Goal: Check status: Check status

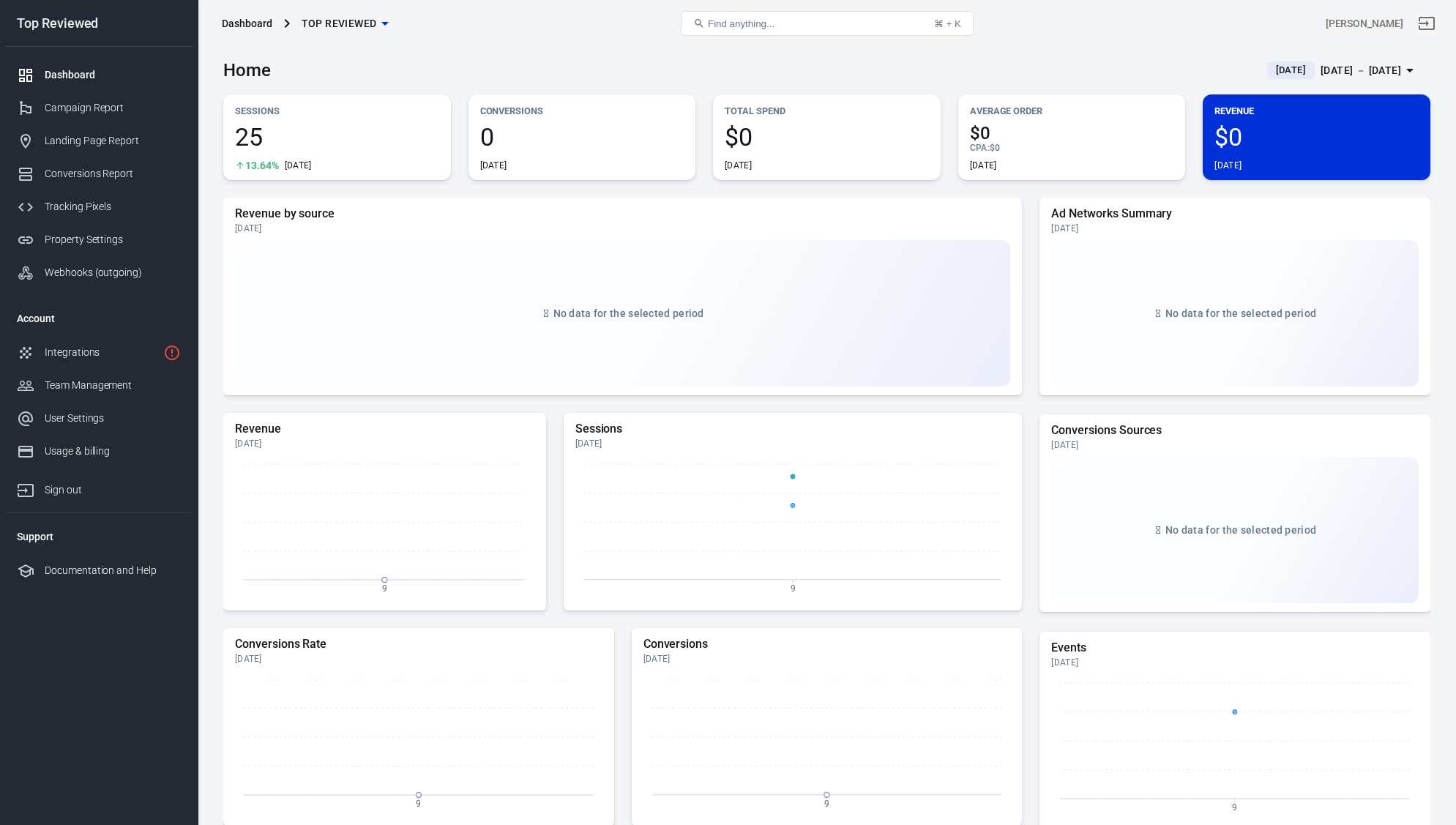
click at [1270, 64] on span "[DATE]" at bounding box center [1291, 70] width 42 height 15
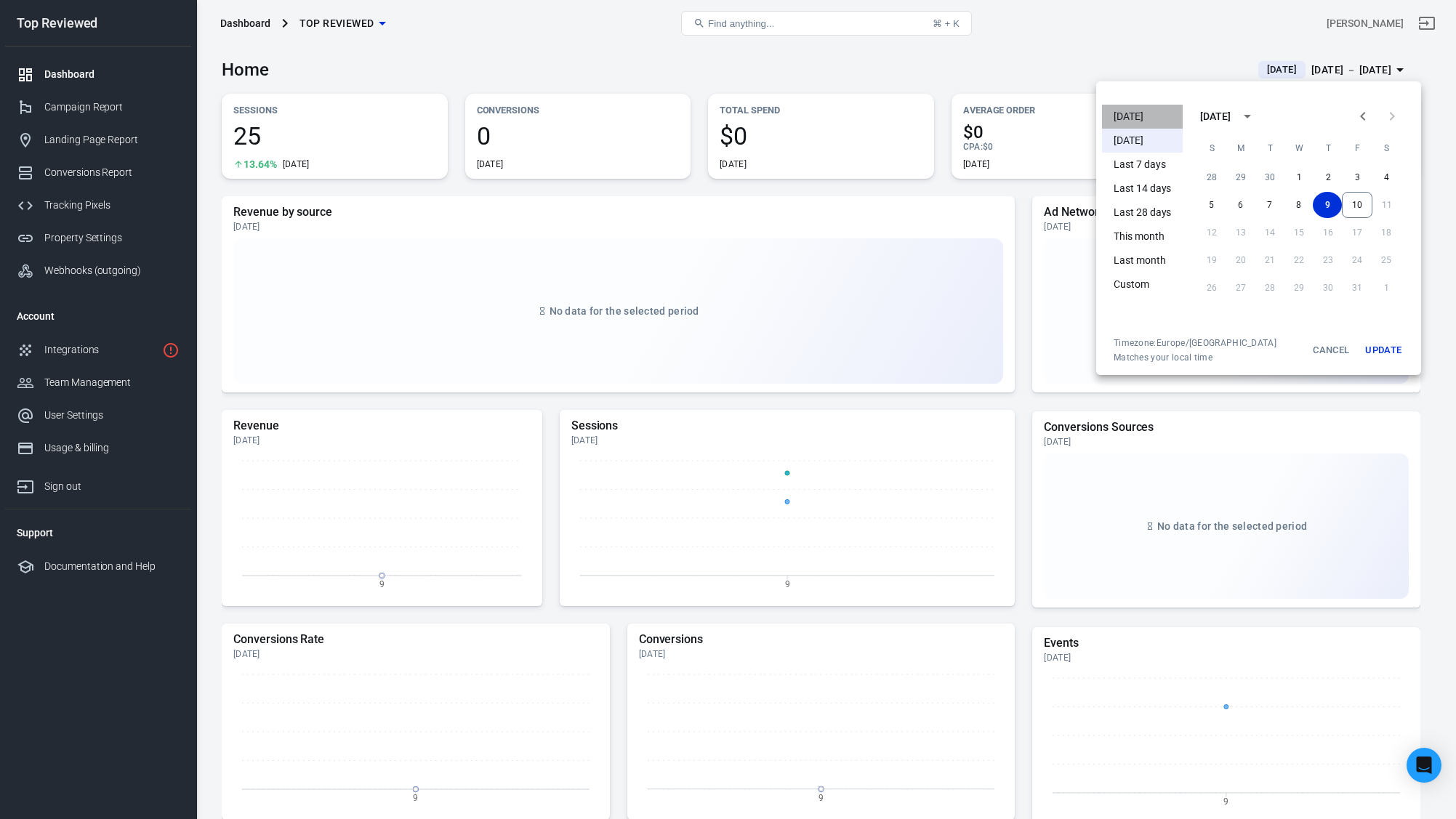
click at [1126, 118] on li "[DATE]" at bounding box center [1142, 117] width 81 height 24
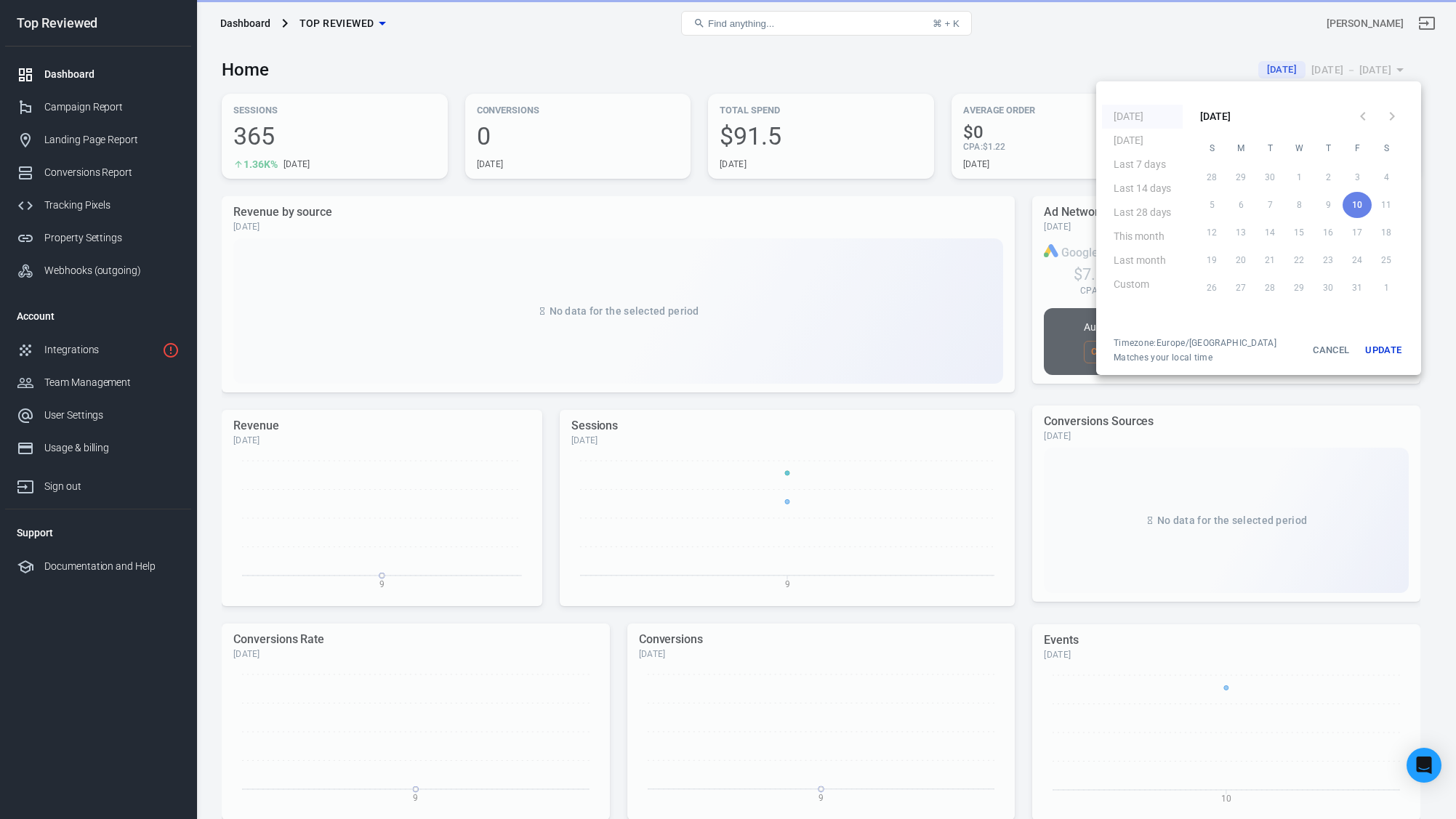
click at [962, 68] on div at bounding box center [728, 410] width 1456 height 819
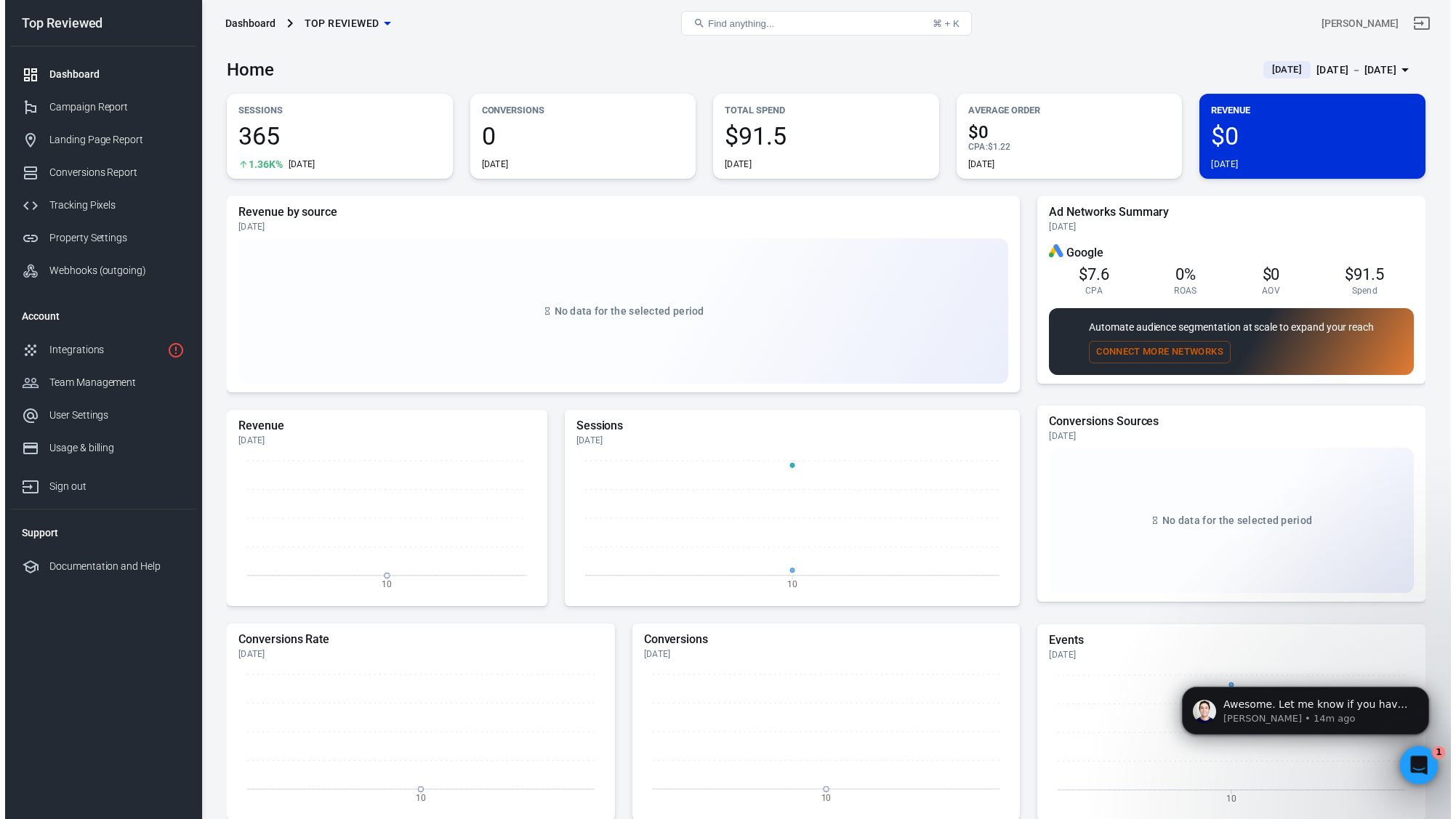
click at [1417, 748] on div "Open Intercom Messenger" at bounding box center [1417, 763] width 48 height 48
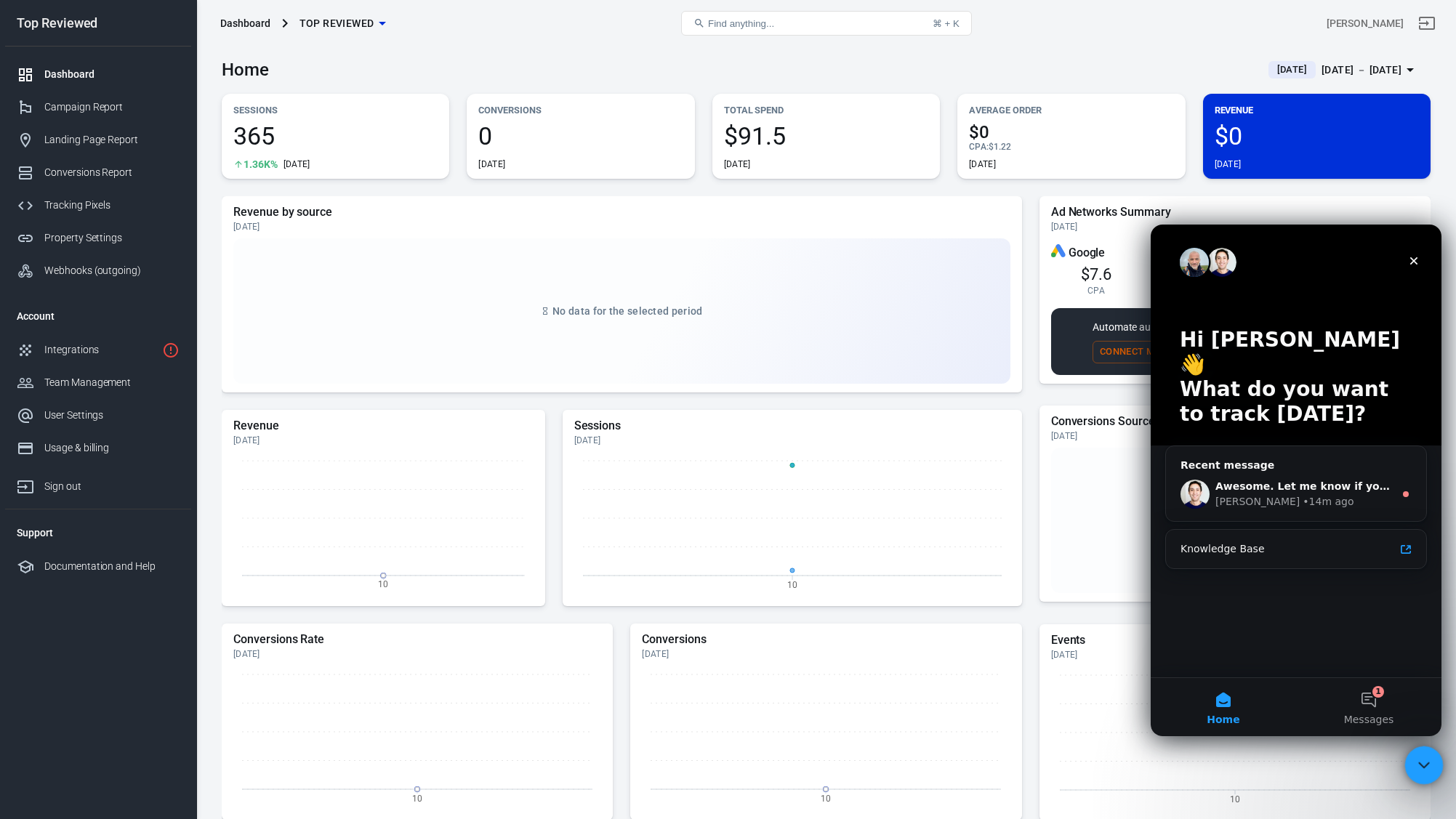
click at [1416, 756] on icon "Close Intercom Messenger" at bounding box center [1422, 763] width 18 height 18
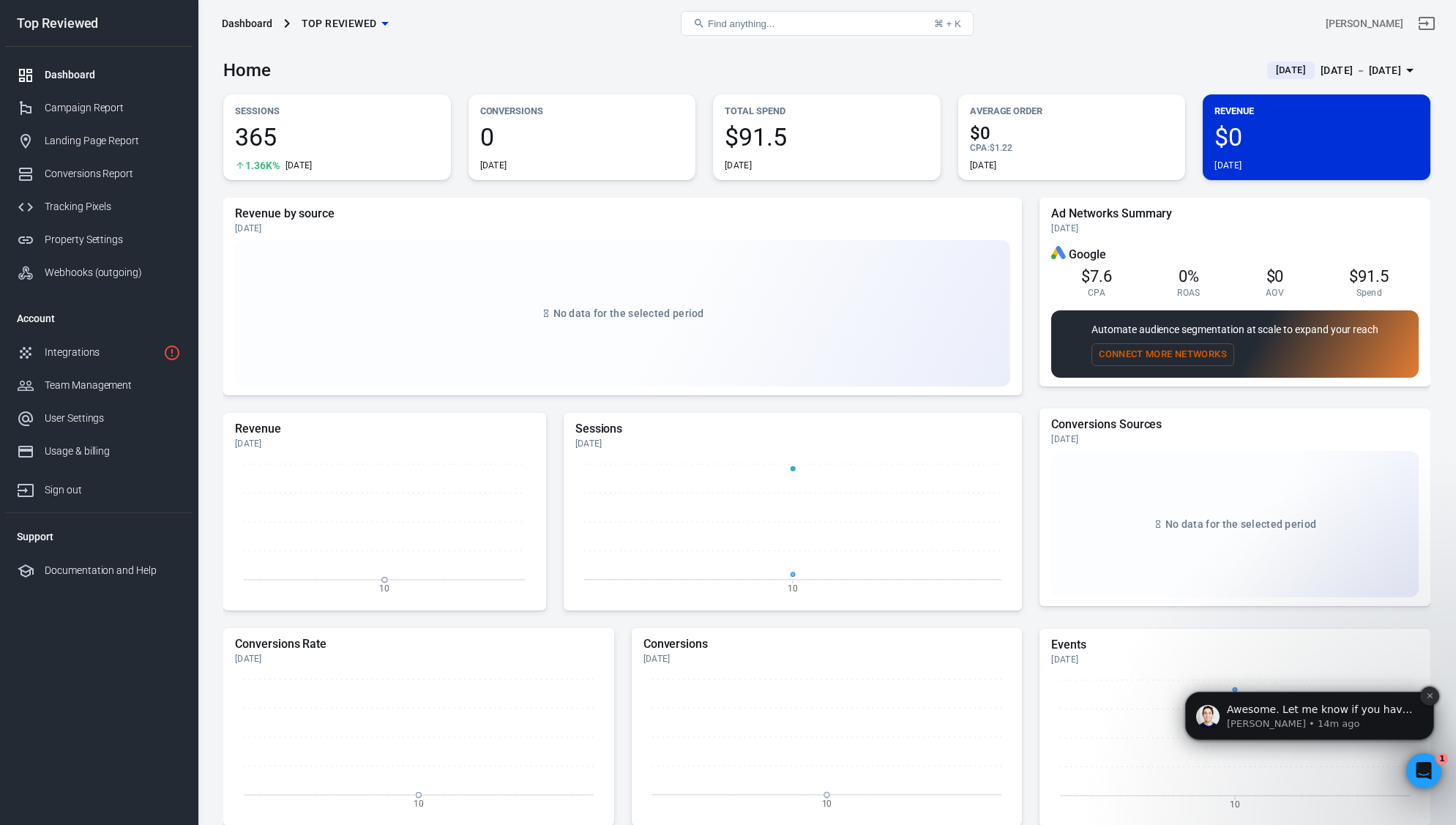
click at [1426, 698] on icon "Dismiss notification" at bounding box center [1430, 696] width 8 height 8
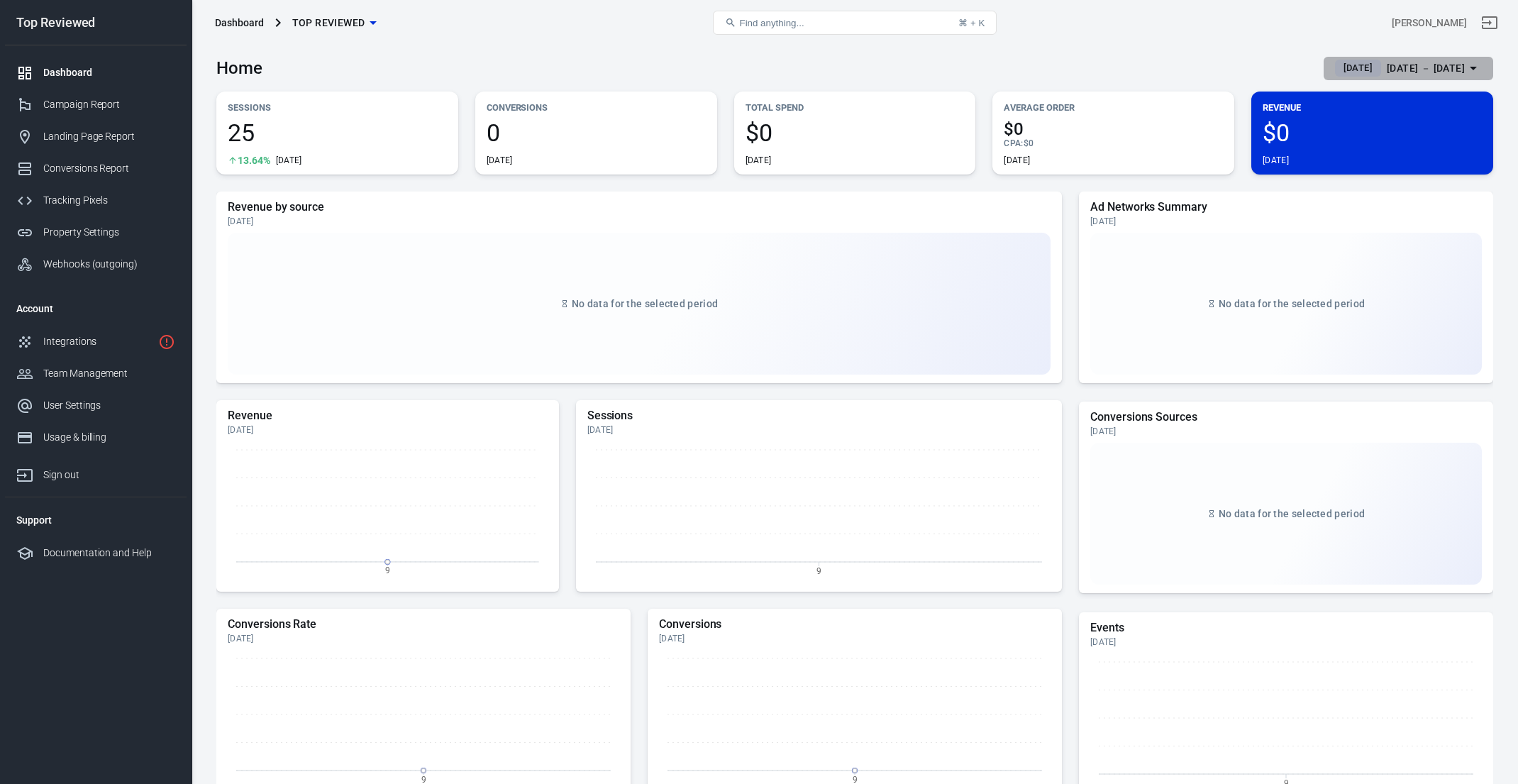
click at [1335, 76] on div "[DATE]" at bounding box center [1358, 68] width 46 height 17
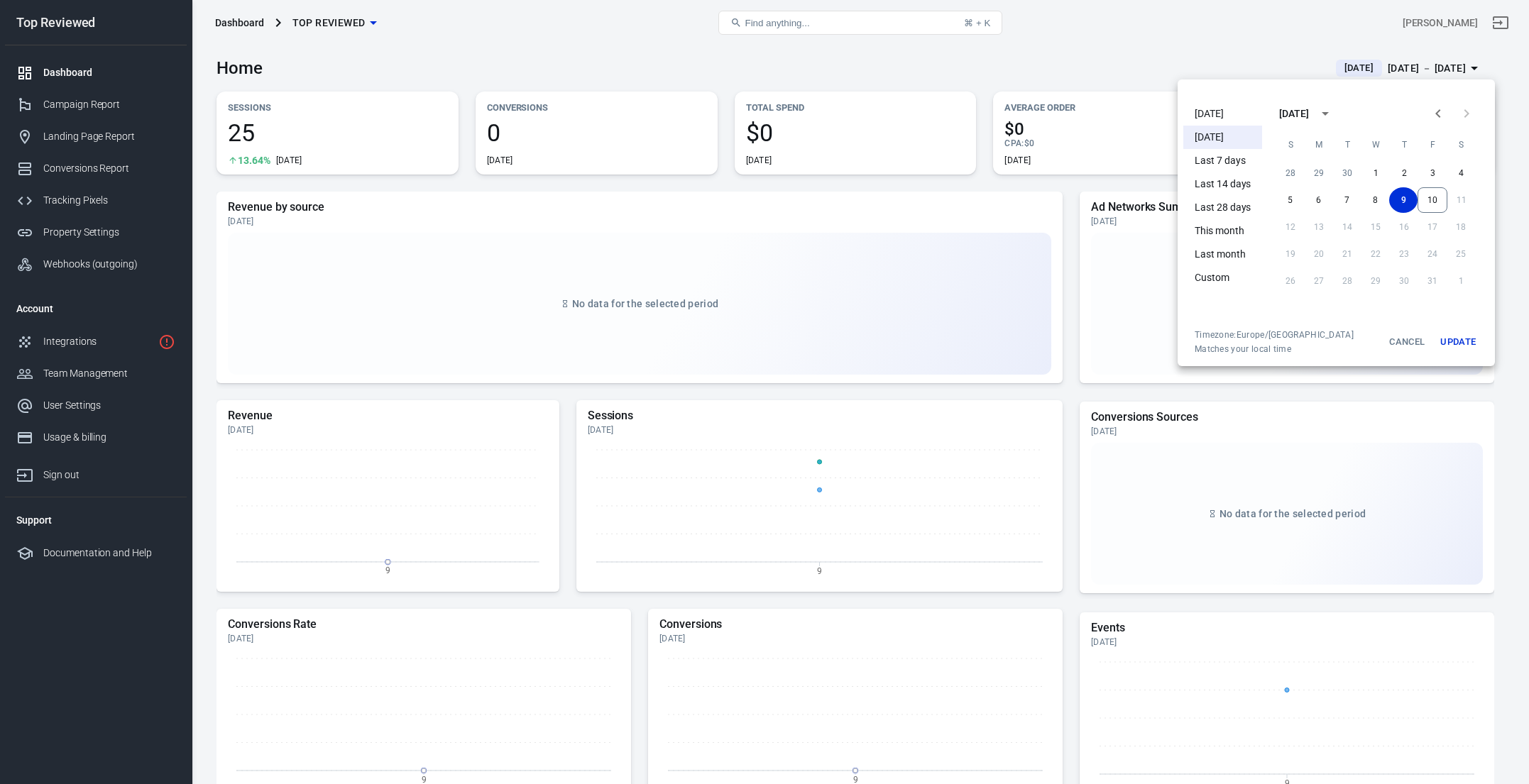
click at [1203, 115] on li "Today" at bounding box center [1223, 114] width 79 height 23
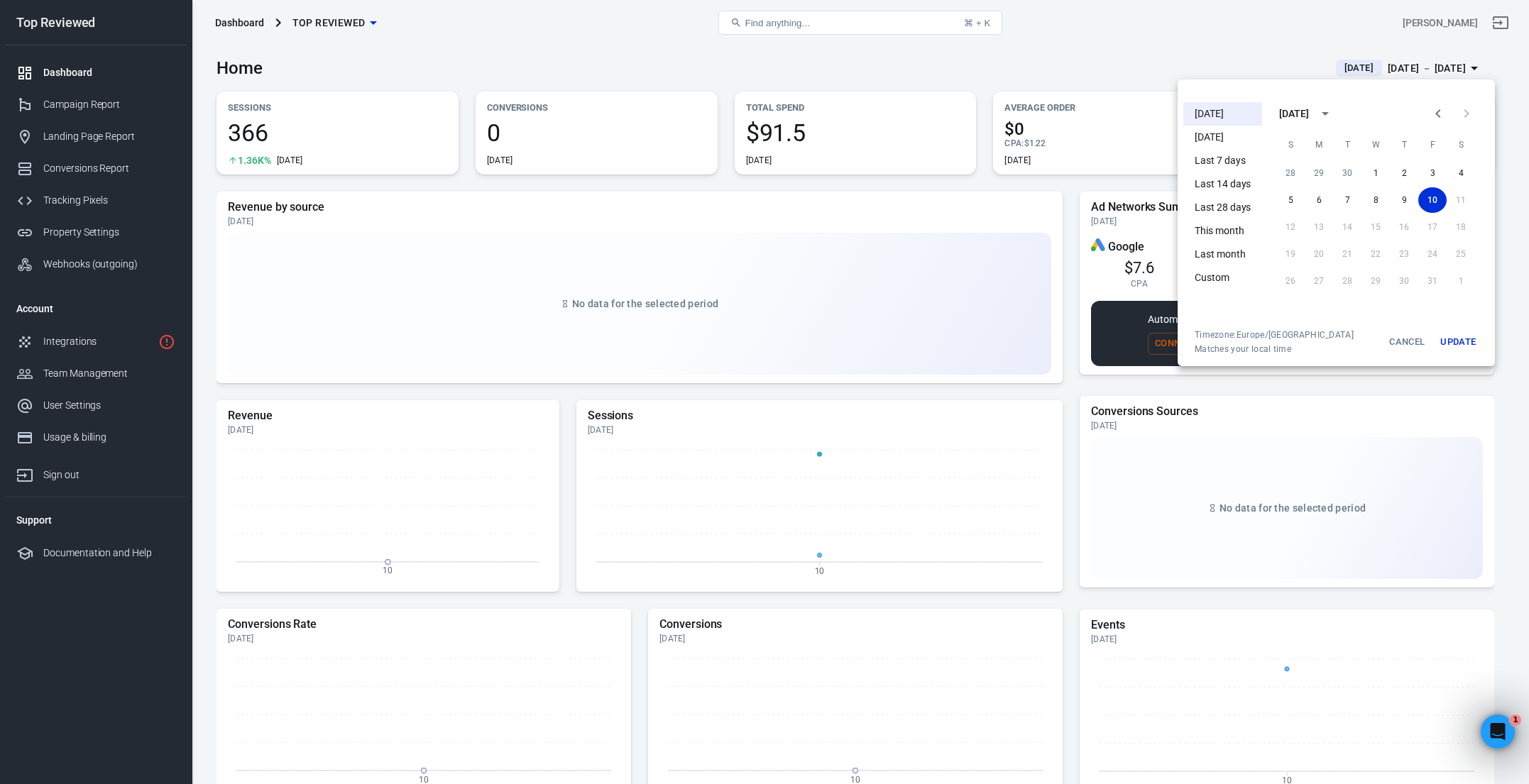
click at [1024, 80] on div at bounding box center [764, 392] width 1529 height 784
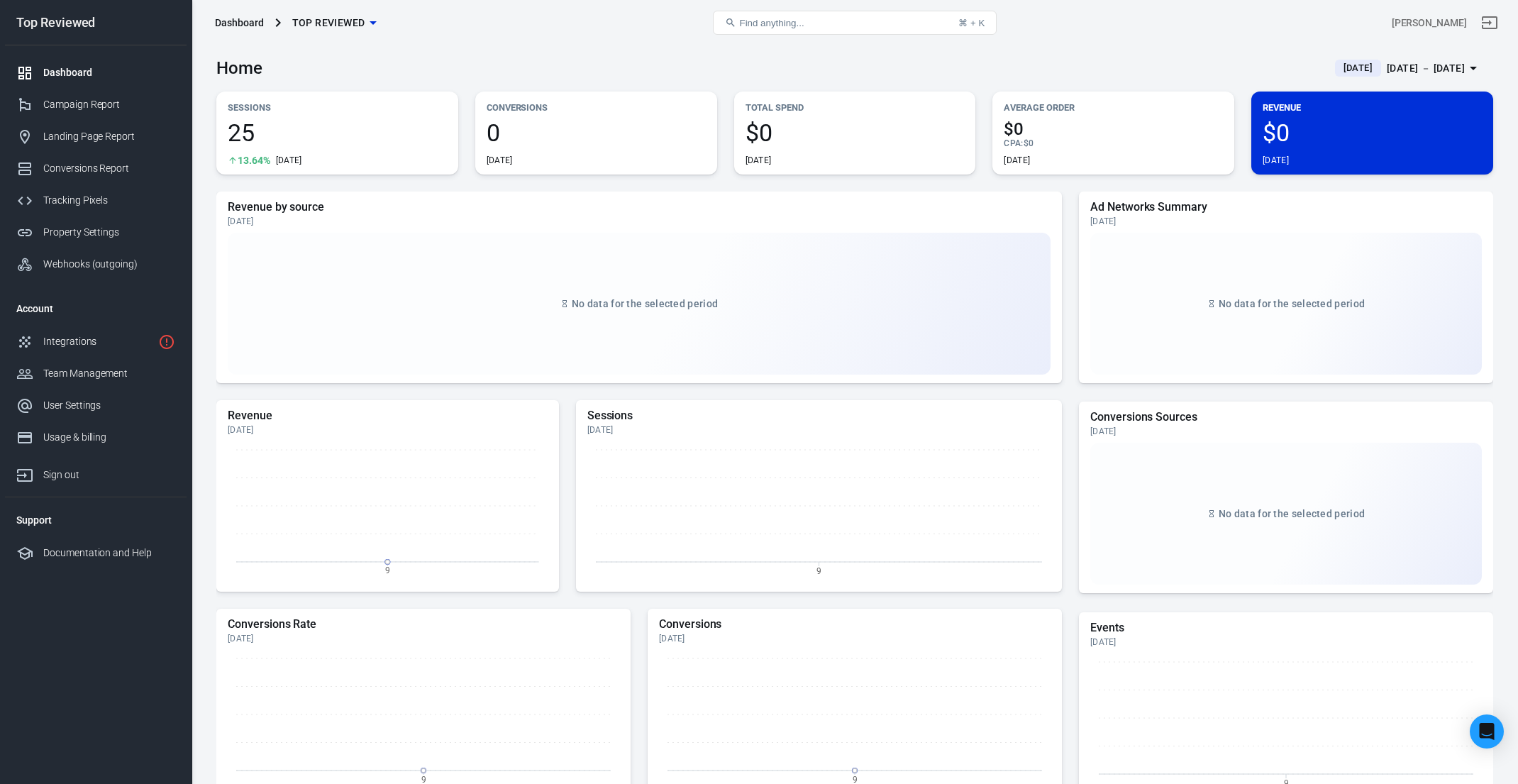
click at [1391, 66] on div "[DATE] － [DATE]" at bounding box center [1426, 68] width 78 height 18
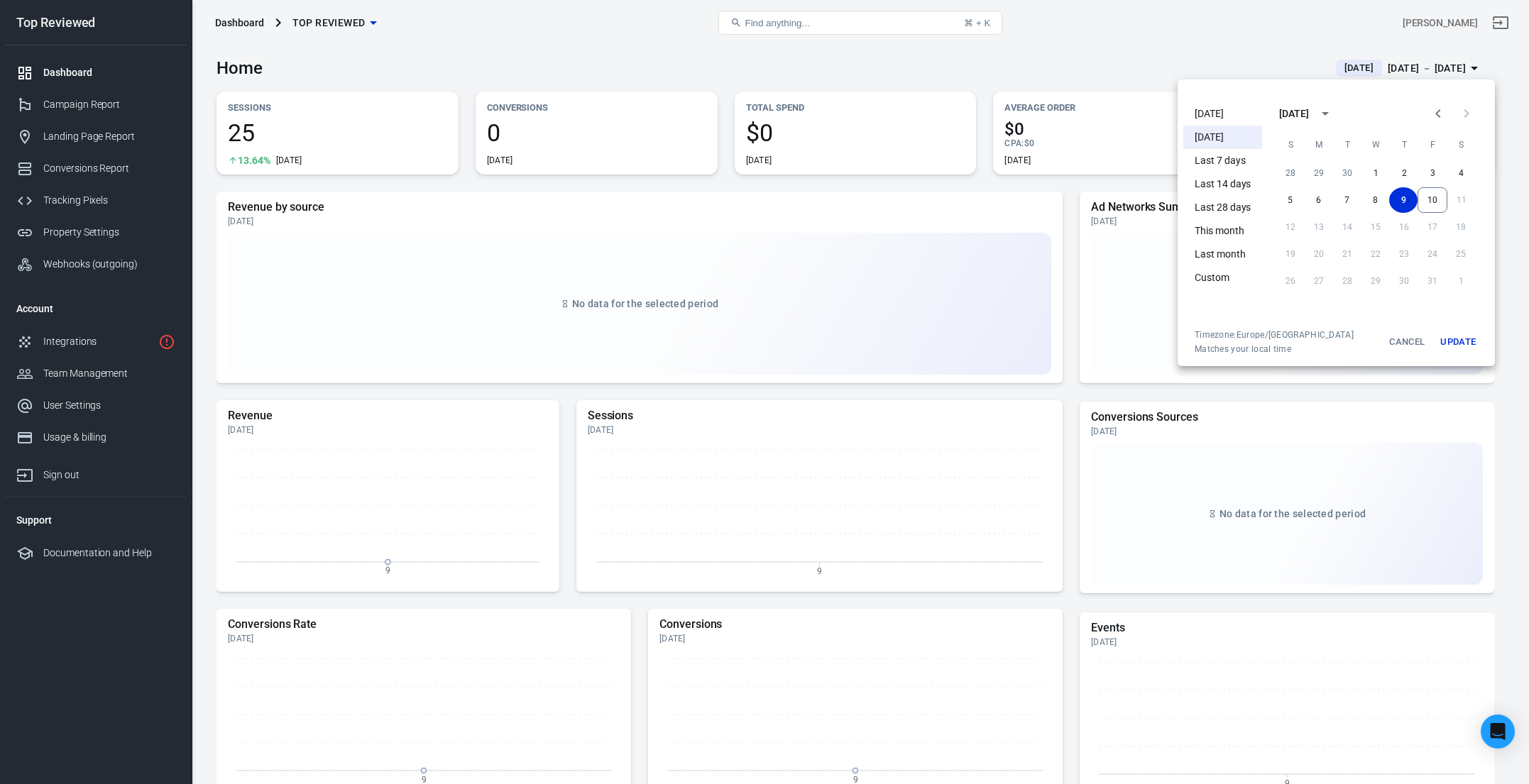
click at [1357, 69] on div at bounding box center [764, 392] width 1529 height 784
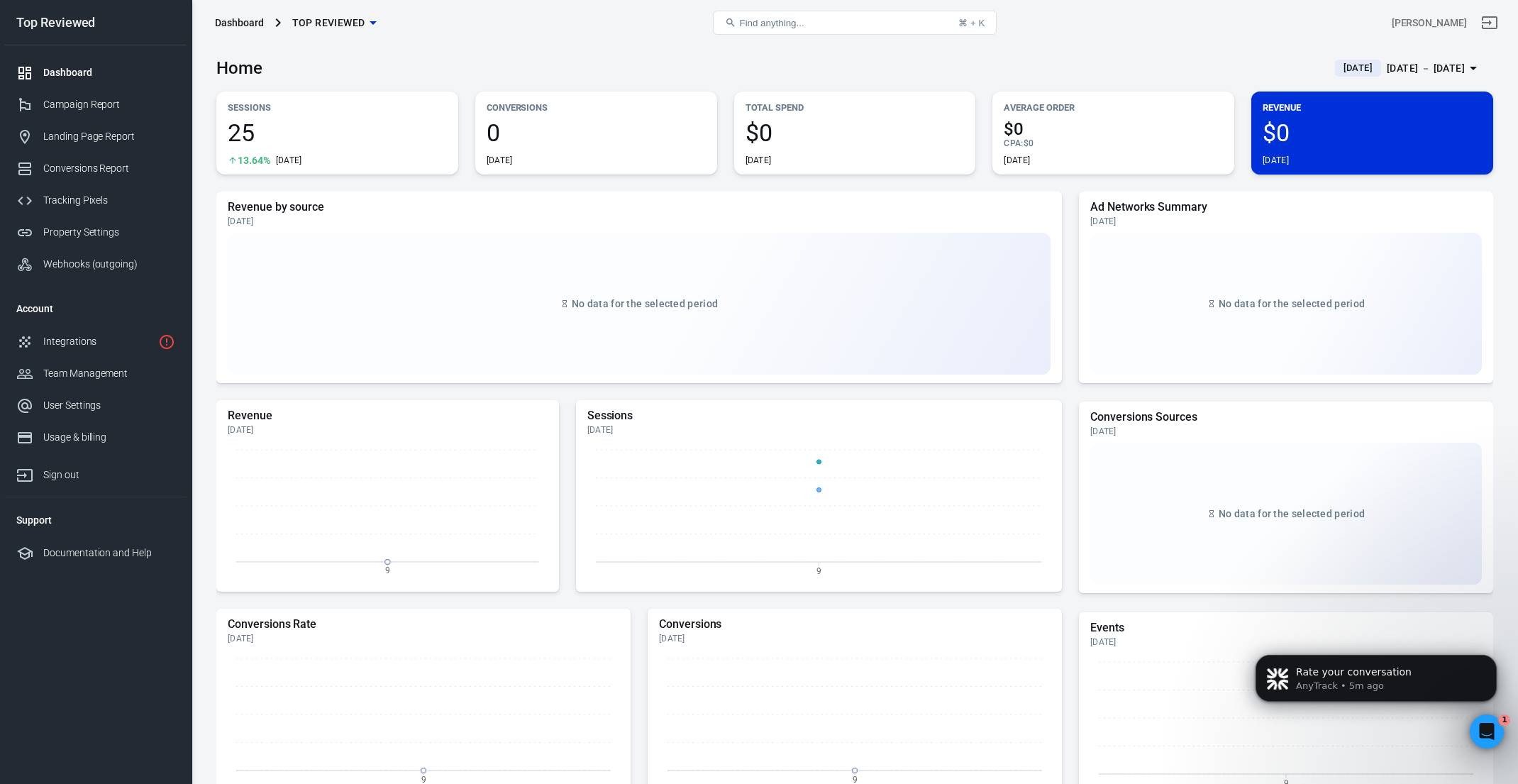
click at [1324, 77] on button "Yesterday Oct 9 － Oct 9, 2025" at bounding box center [1408, 69] width 169 height 23
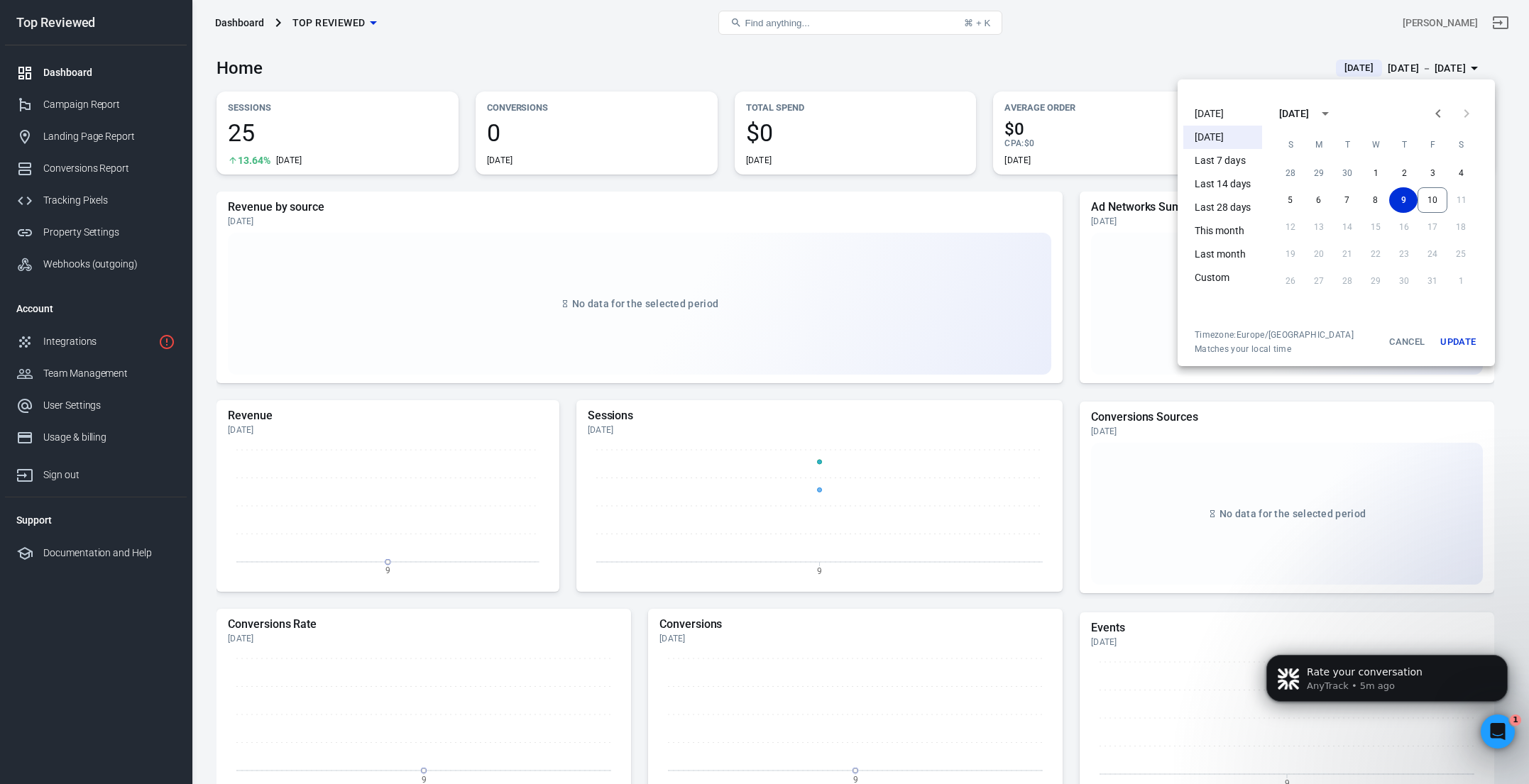
click at [1226, 115] on li "Today" at bounding box center [1223, 114] width 79 height 23
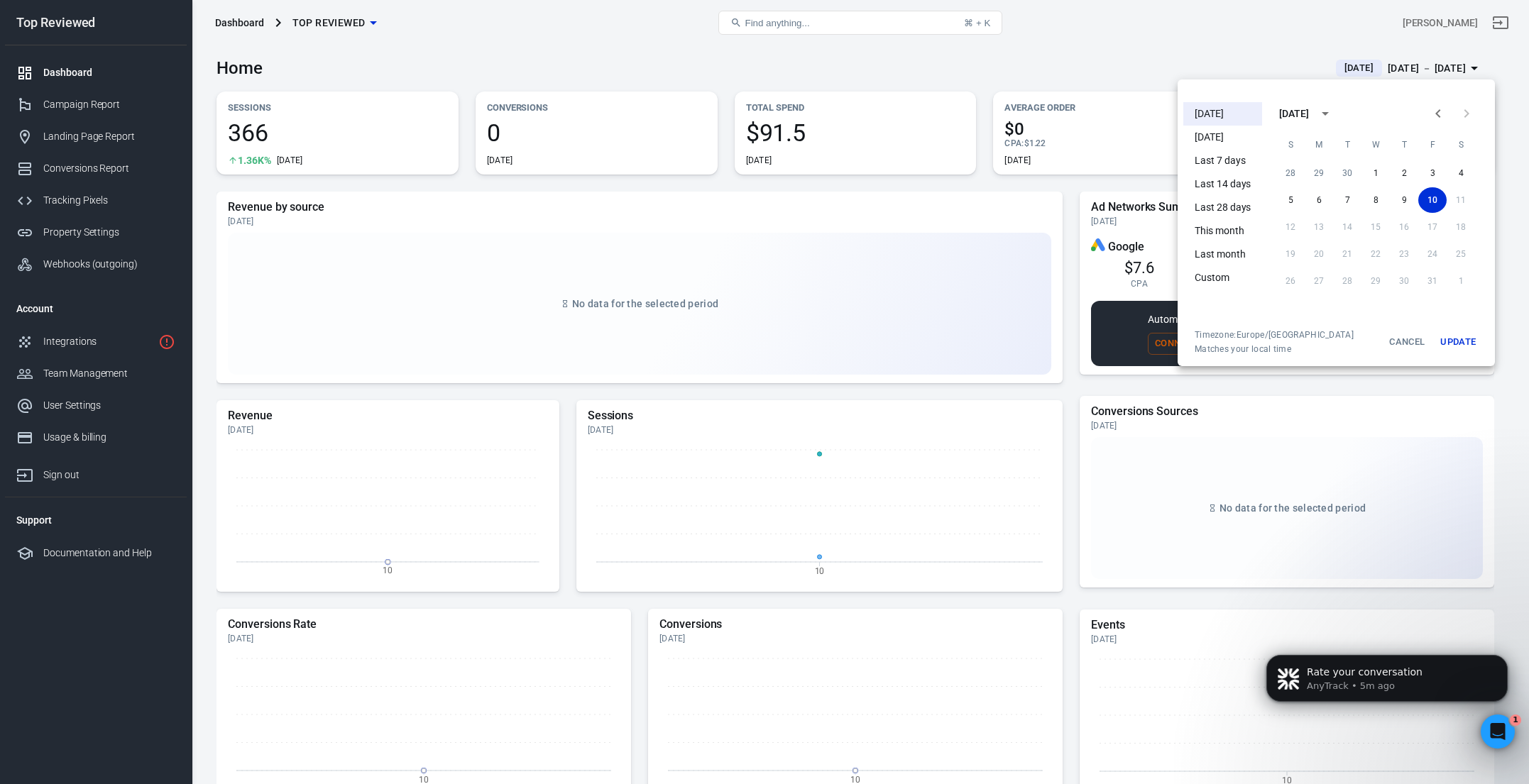
click at [655, 71] on div at bounding box center [764, 392] width 1529 height 784
